Goal: Task Accomplishment & Management: Use online tool/utility

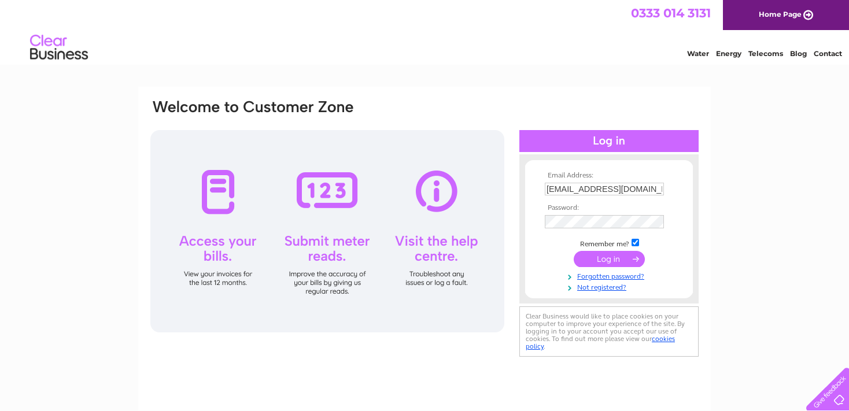
click at [610, 256] on input "submit" at bounding box center [609, 259] width 71 height 16
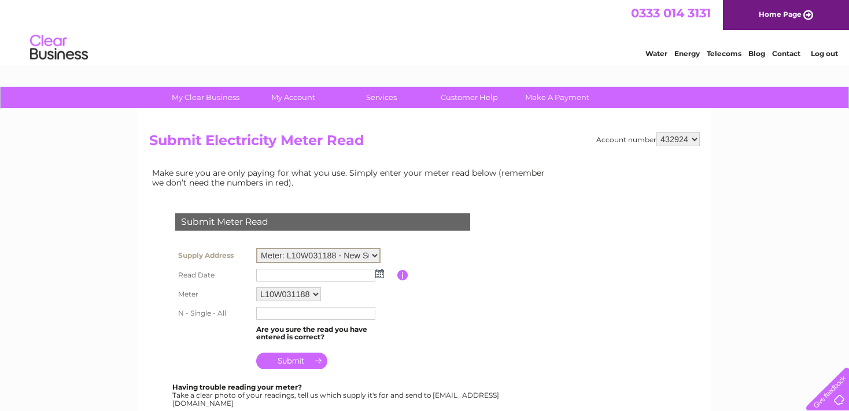
click at [256, 248] on select "Meter: L10W031188 - New Supply Rear Of Erw Isaf, cellam, sa48 8hu, SA48 8HU Met…" at bounding box center [318, 255] width 124 height 15
select select "139606"
click option "Meter: 2199334 - Cysgod Y Deri, Cellan, Lampeter, Dyfed, SA48 8HY" at bounding box center [0, 0] width 0 height 0
click at [380, 272] on img at bounding box center [379, 272] width 9 height 9
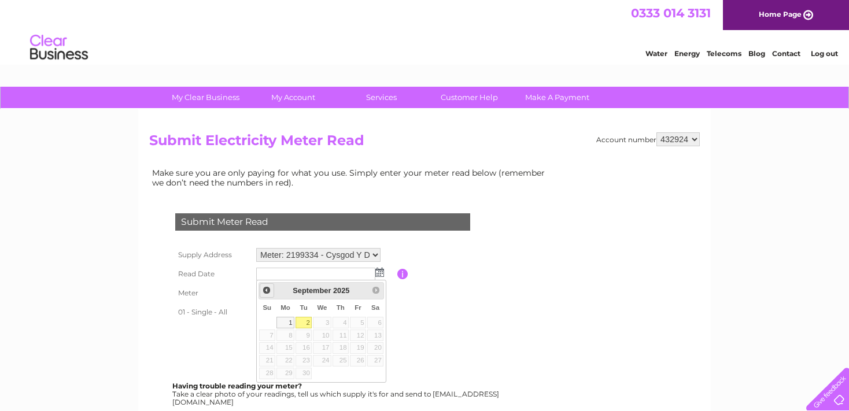
click at [266, 288] on span "Prev" at bounding box center [266, 290] width 9 height 9
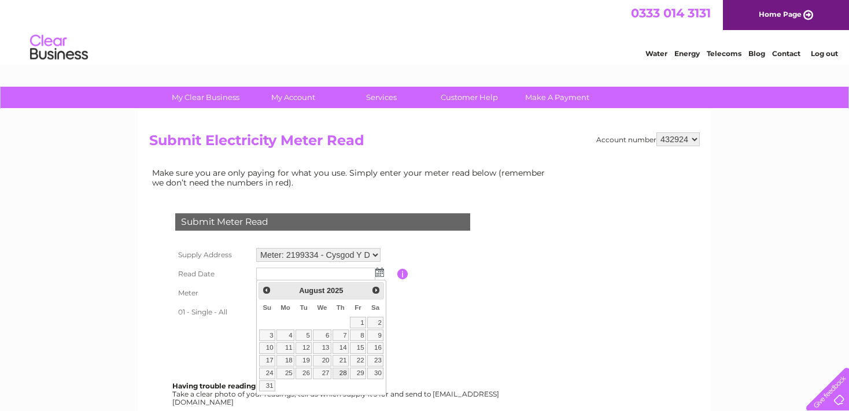
click at [344, 370] on link "28" at bounding box center [341, 374] width 16 height 12
type input "2025/08/28"
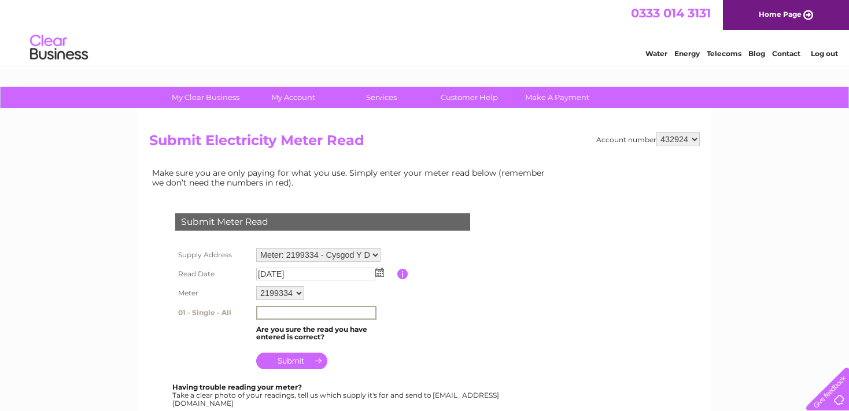
click at [289, 310] on input "text" at bounding box center [316, 313] width 120 height 14
type input "11267"
click at [400, 324] on table "Supply Address Meter: L10W031188 - New Supply Rear Of Erw Isaf, cellam, sa48 8h…" at bounding box center [336, 308] width 329 height 126
click at [297, 353] on input "submit" at bounding box center [291, 360] width 71 height 16
